Goal: Navigation & Orientation: Find specific page/section

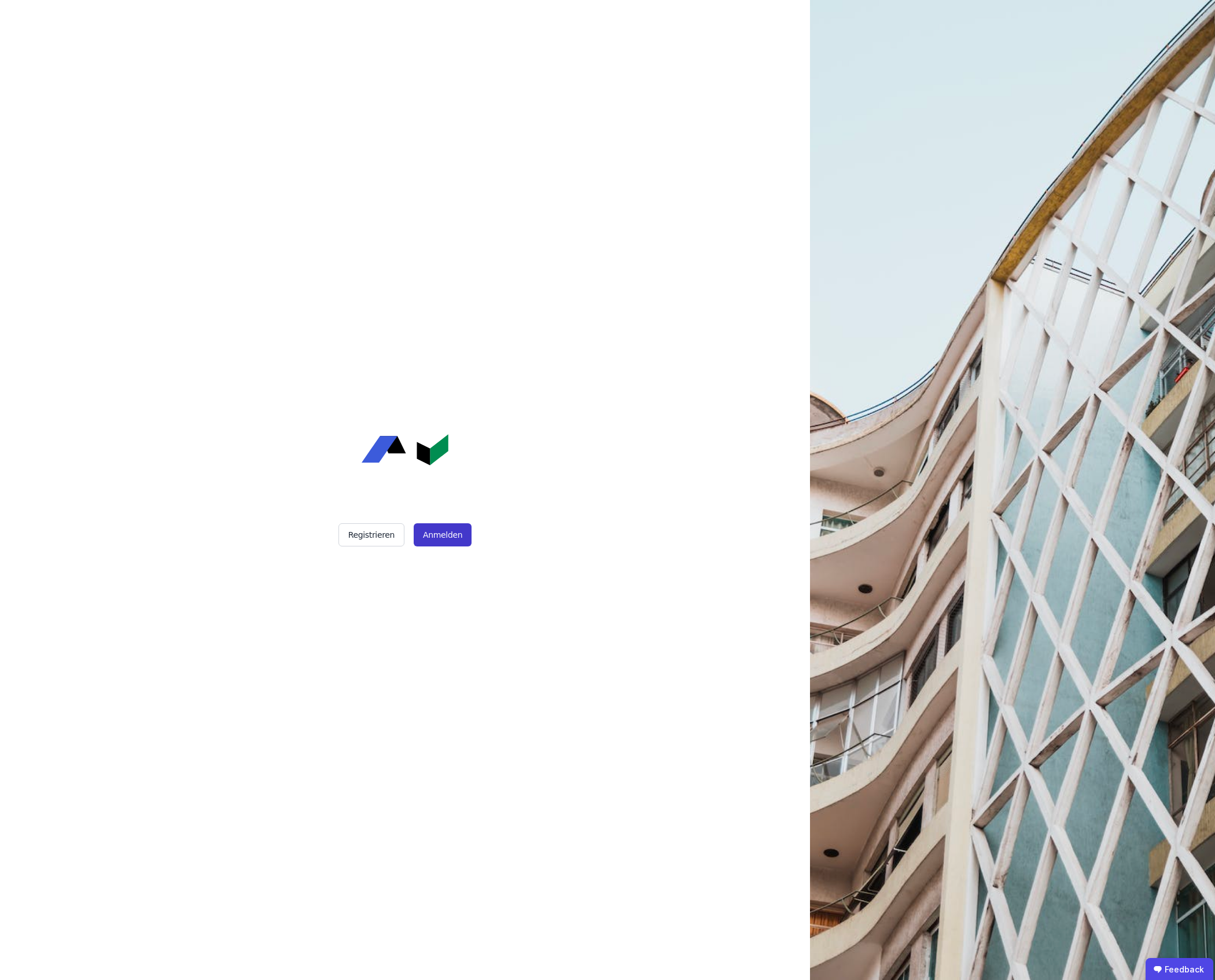
drag, startPoint x: 290, startPoint y: 1, endPoint x: 455, endPoint y: 527, distance: 551.3
click at [452, 527] on button "Anmelden" at bounding box center [443, 534] width 58 height 23
